Goal: Task Accomplishment & Management: Manage account settings

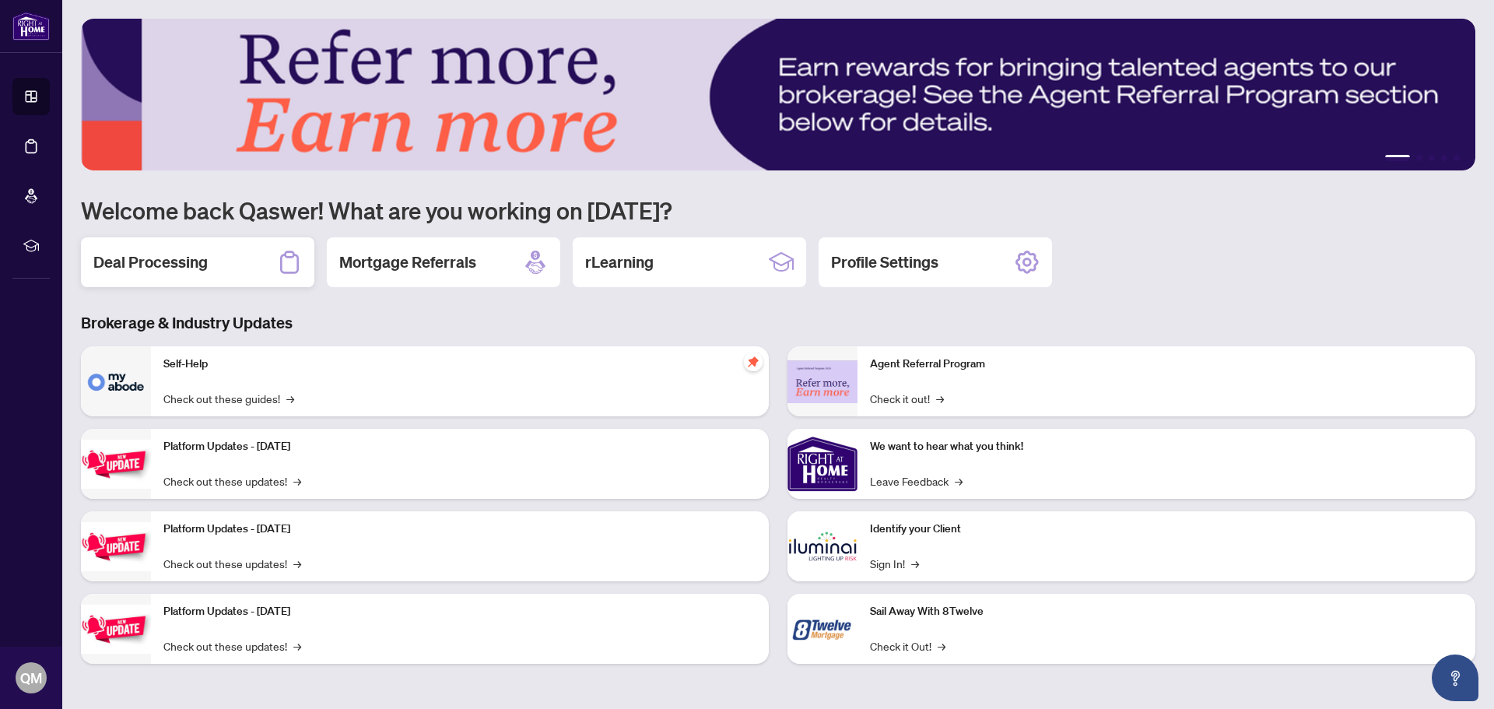
click at [179, 267] on h2 "Deal Processing" at bounding box center [150, 262] width 114 height 22
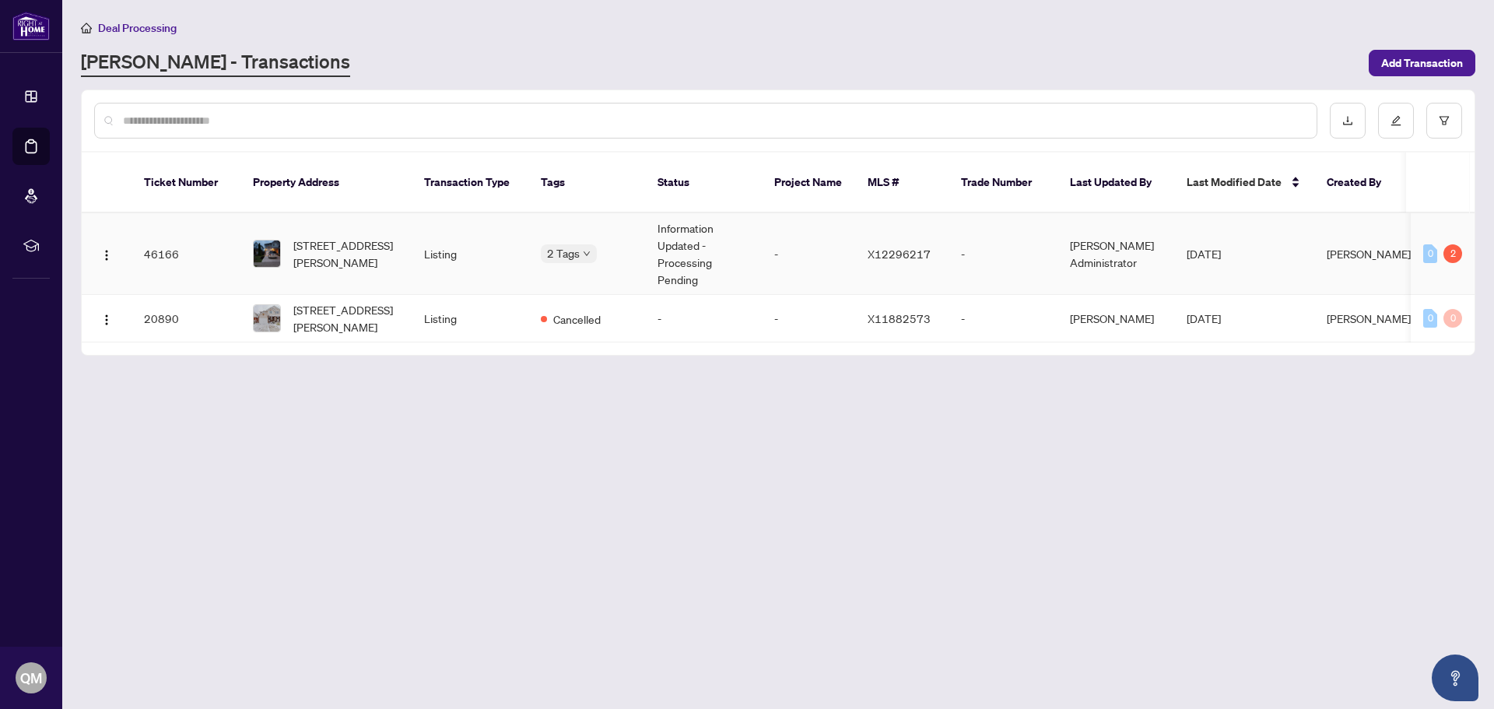
click at [161, 236] on td "46166" at bounding box center [185, 254] width 109 height 82
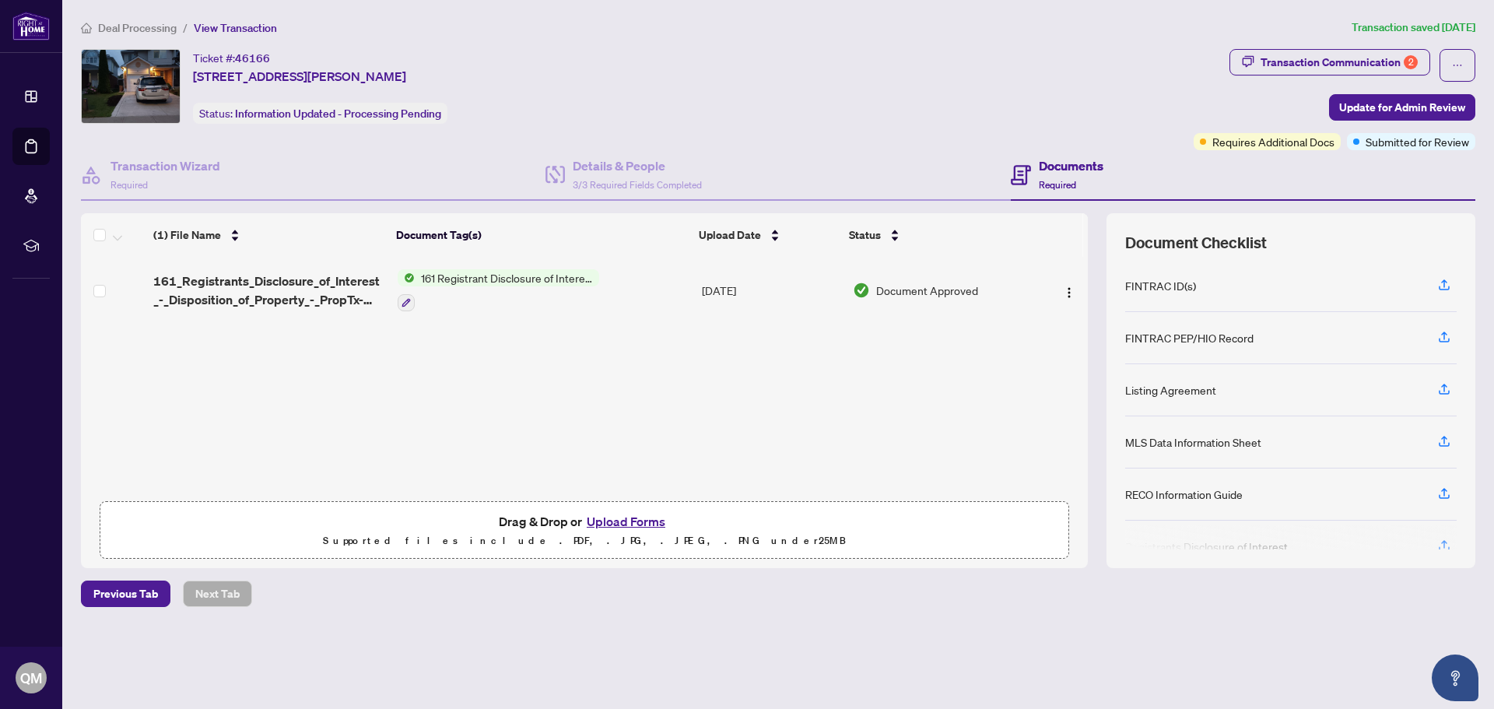
click at [1168, 286] on div "FINTRAC ID(s)" at bounding box center [1160, 285] width 71 height 17
click at [822, 375] on div "(1) File Name Document Tag(s) Upload Date Status 161_Registrants_Disclosure_of_…" at bounding box center [584, 390] width 1007 height 355
click at [1158, 390] on div "Listing Agreement" at bounding box center [1170, 389] width 91 height 17
click at [1444, 385] on icon "button" at bounding box center [1444, 388] width 6 height 8
click at [1446, 389] on icon "button" at bounding box center [1444, 389] width 14 height 14
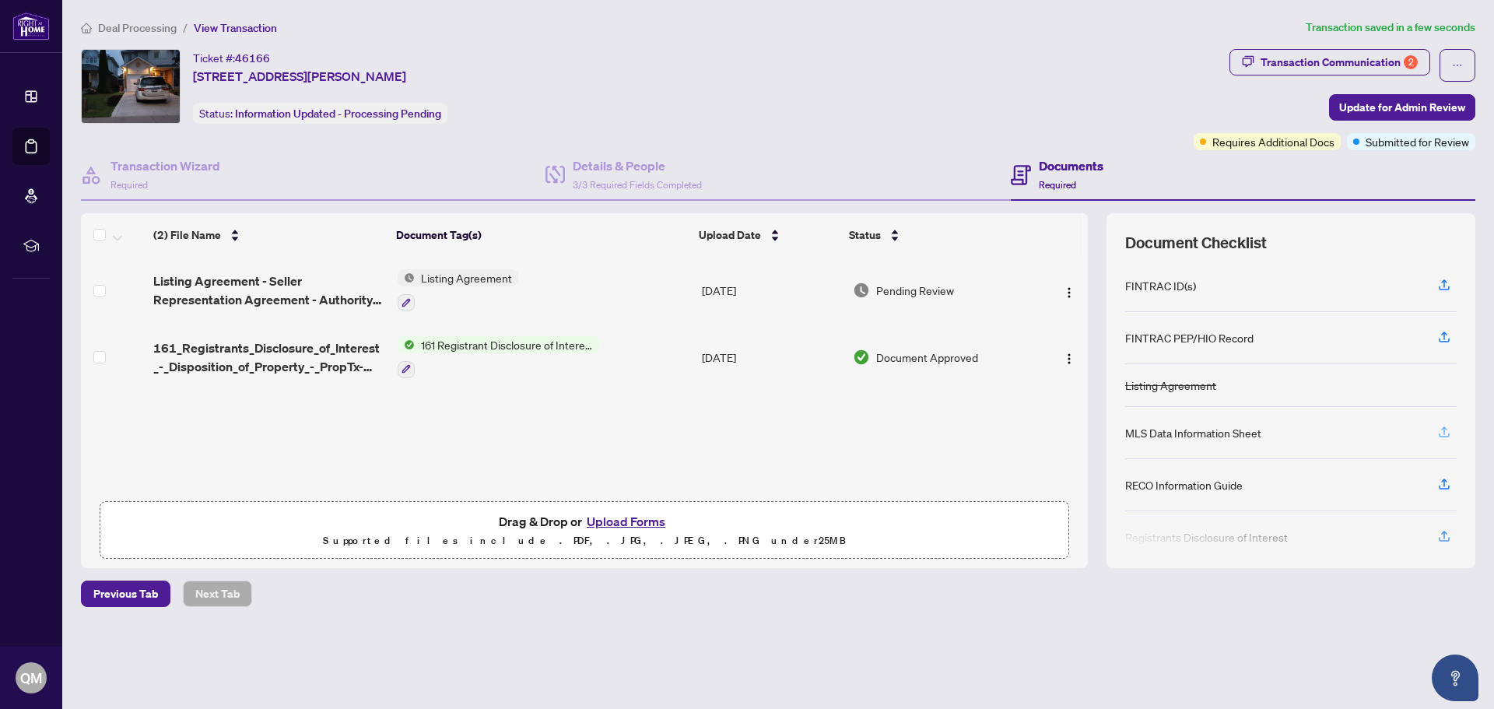
click at [1444, 427] on icon "button" at bounding box center [1444, 430] width 6 height 8
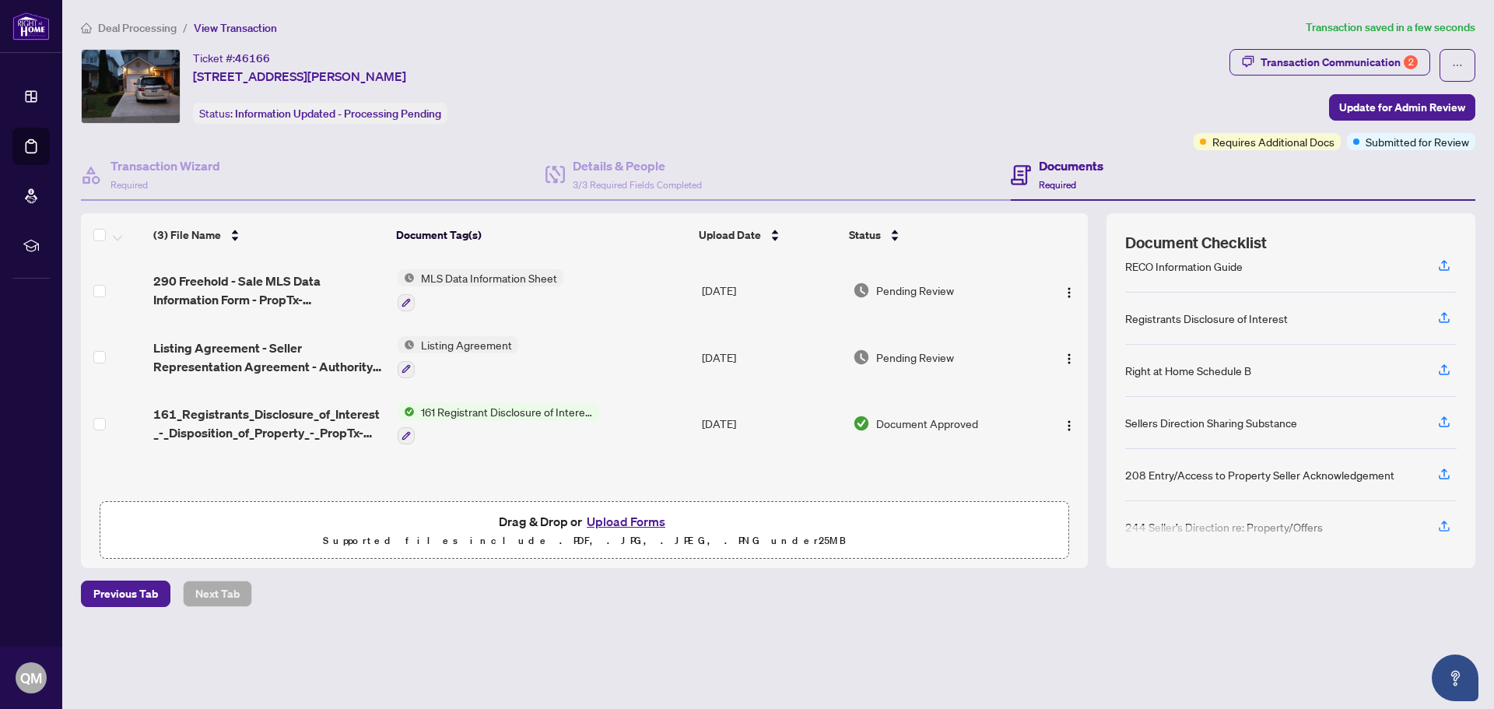
scroll to position [219, 0]
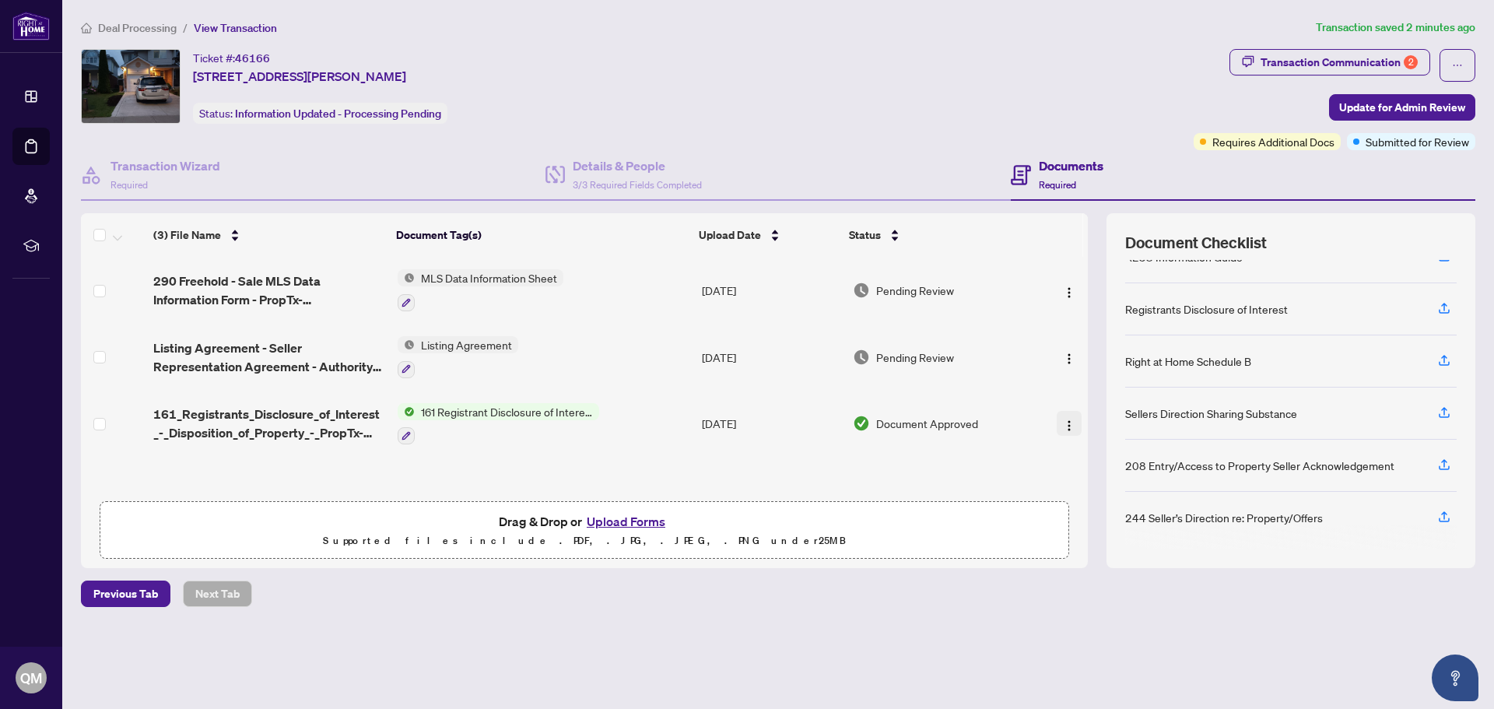
click at [1066, 429] on img "button" at bounding box center [1069, 425] width 12 height 12
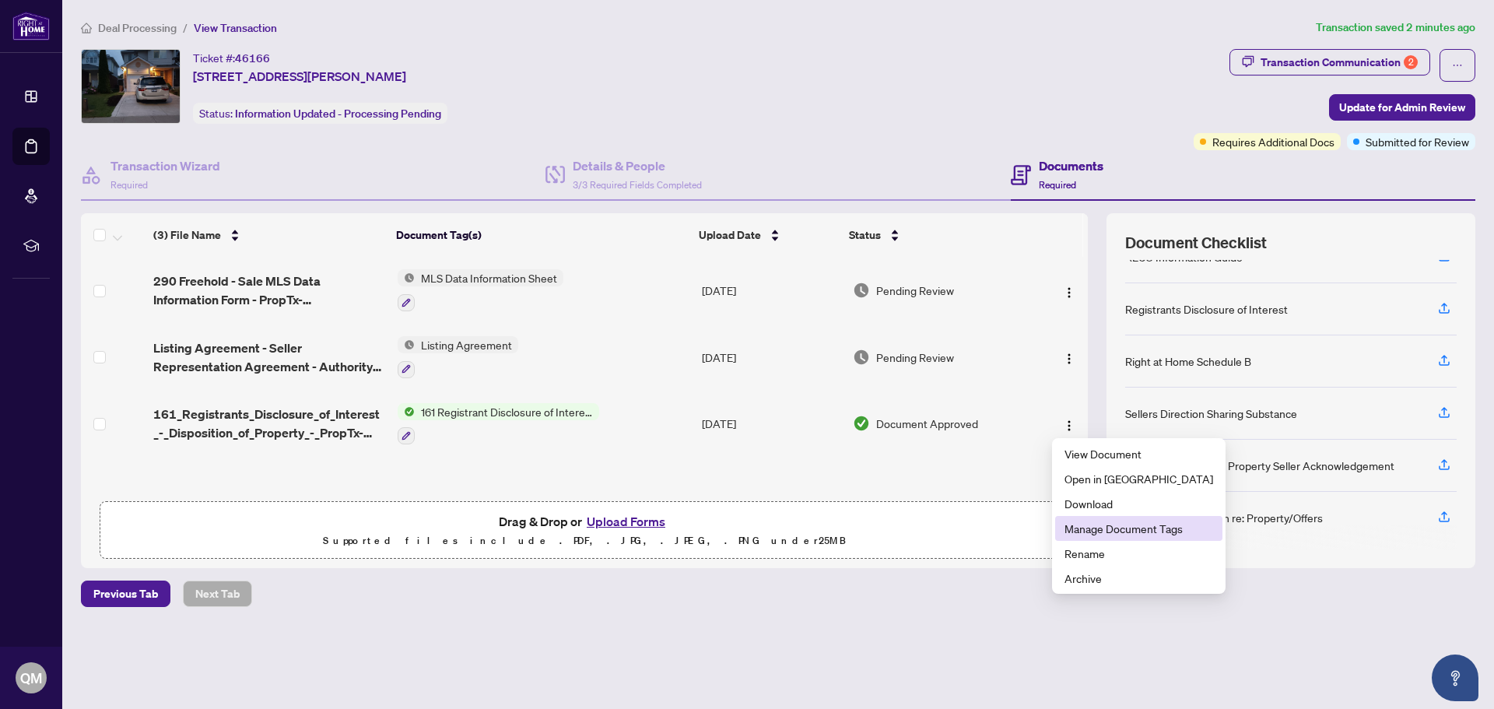
click at [1110, 538] on li "Manage Document Tags" at bounding box center [1138, 528] width 167 height 25
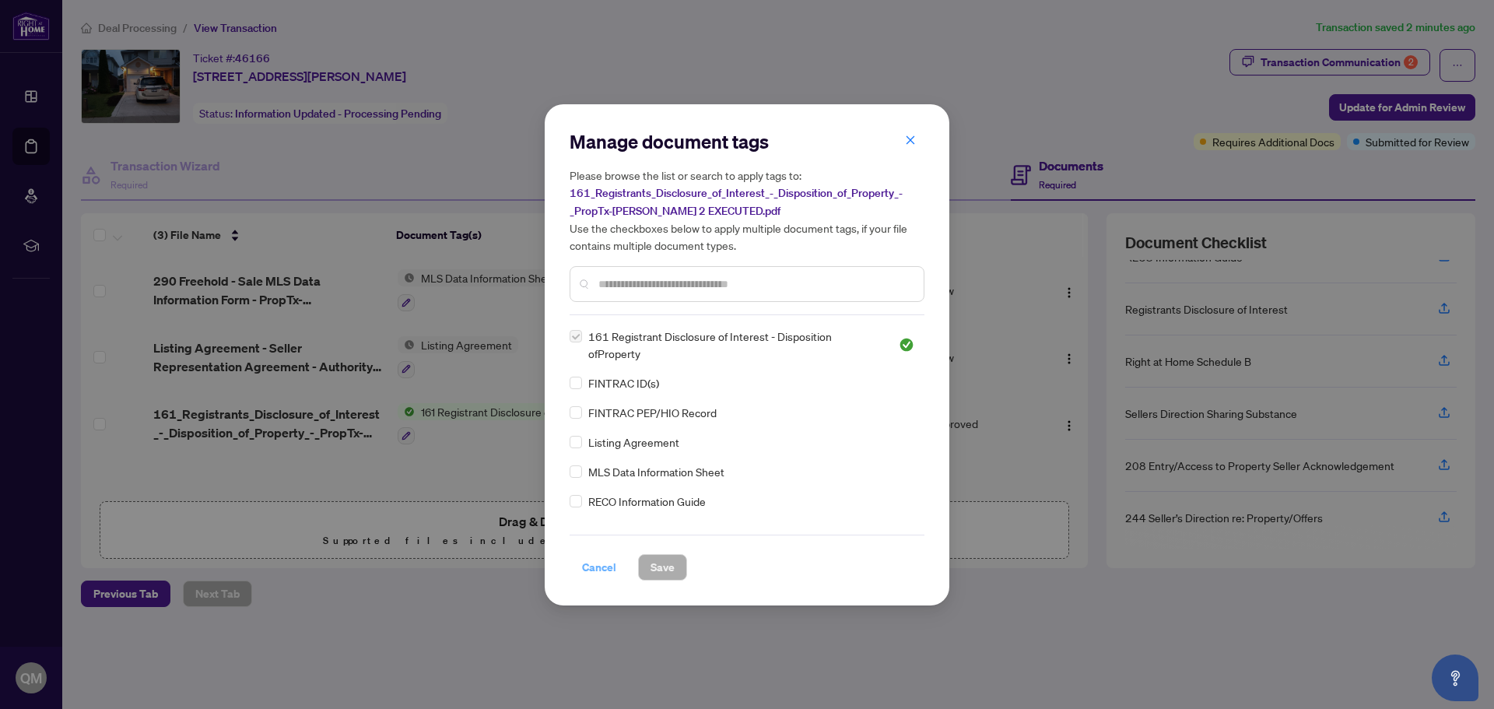
click at [608, 569] on span "Cancel" at bounding box center [599, 567] width 34 height 25
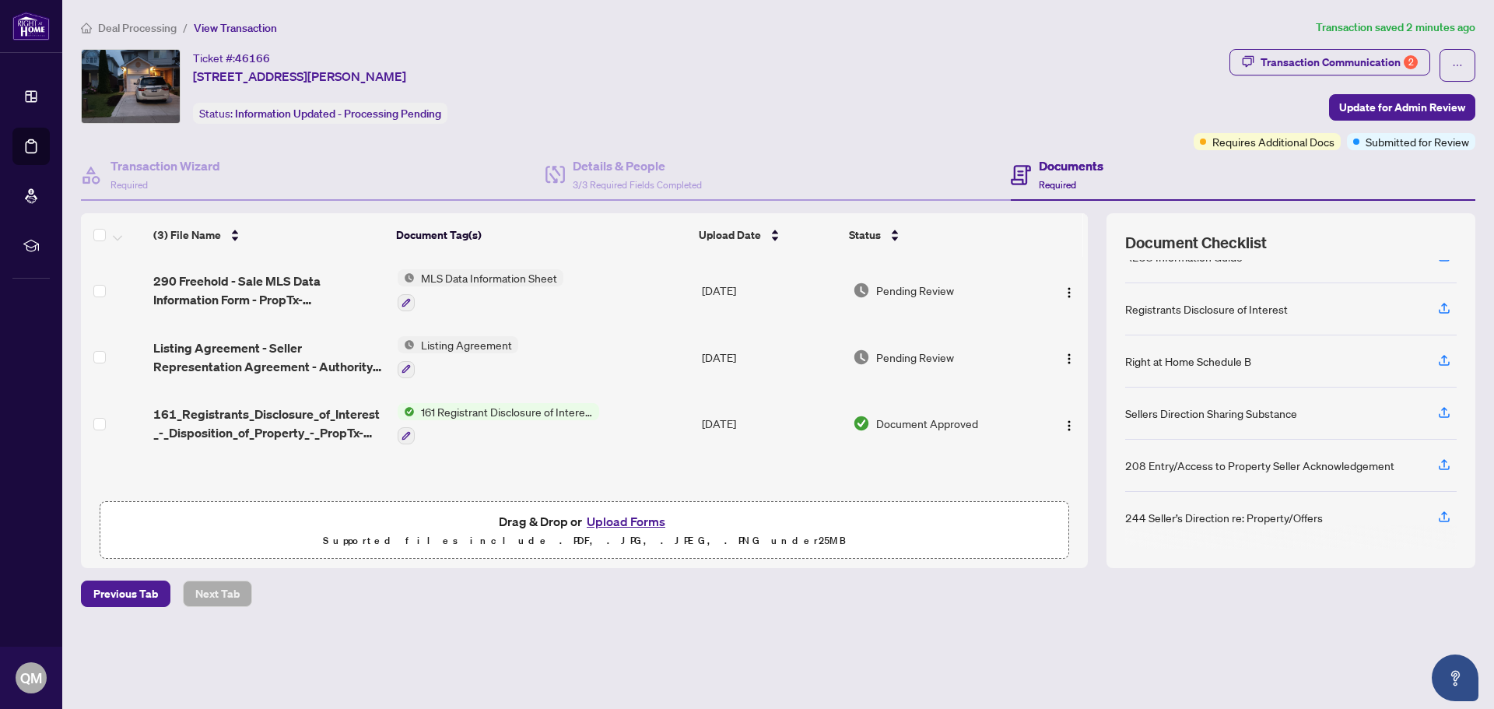
scroll to position [0, 0]
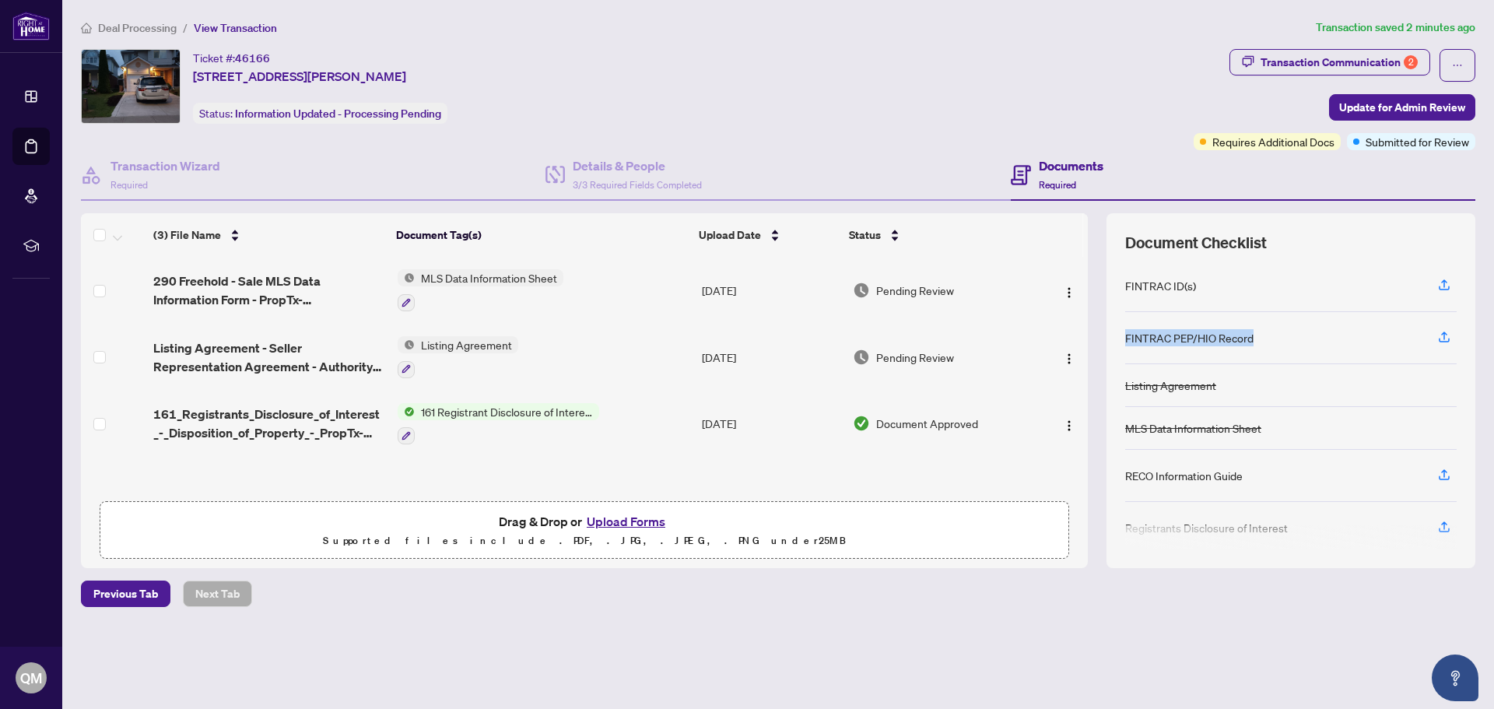
drag, startPoint x: 1285, startPoint y: 338, endPoint x: 1125, endPoint y: 338, distance: 159.5
click at [1125, 338] on div "FINTRAC PEP/HIO Record" at bounding box center [1290, 338] width 331 height 52
copy div "FINTRAC PEP/HIO Record"
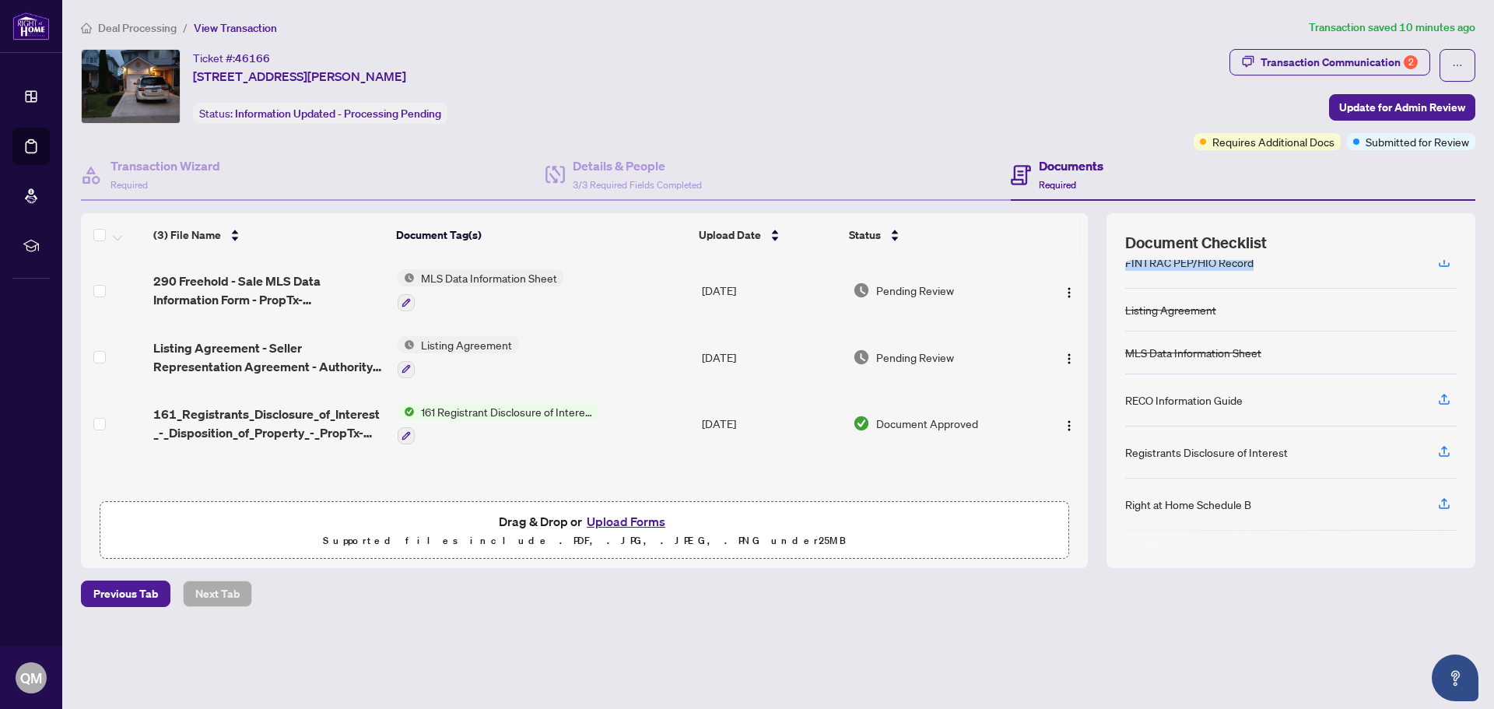
scroll to position [63, 0]
